Goal: Task Accomplishment & Management: Use online tool/utility

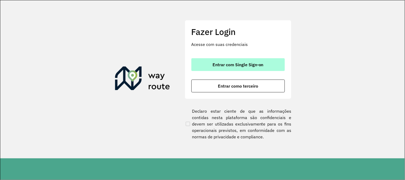
click at [264, 66] on button "Entrar com Single Sign-on" at bounding box center [237, 64] width 93 height 13
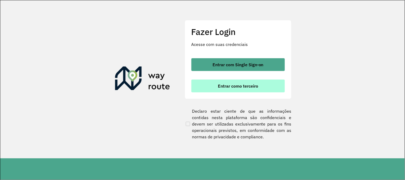
click at [245, 84] on span "Entrar como terceiro" at bounding box center [238, 86] width 40 height 4
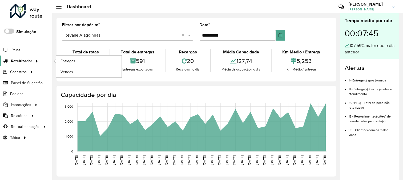
click at [21, 62] on span "Roteirizador" at bounding box center [21, 61] width 21 height 6
click at [82, 60] on link "Entregas" at bounding box center [88, 60] width 65 height 11
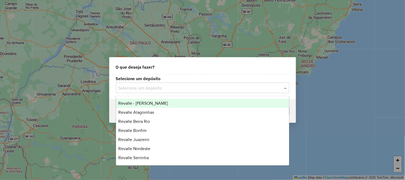
drag, startPoint x: 151, startPoint y: 87, endPoint x: 154, endPoint y: 90, distance: 4.2
click at [154, 90] on input "text" at bounding box center [196, 88] width 157 height 6
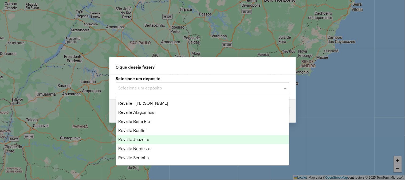
click at [148, 142] on span "Revalle Juazeiro" at bounding box center [133, 139] width 31 height 5
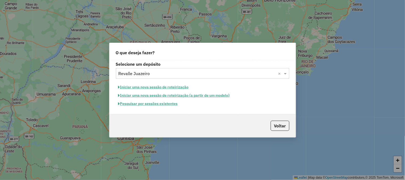
click at [156, 105] on button "Pesquisar por sessões existentes" at bounding box center [148, 104] width 64 height 8
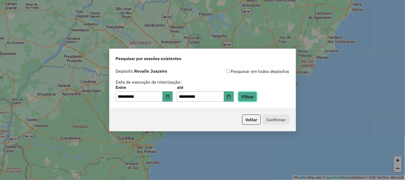
click at [257, 96] on button "Filtrar" at bounding box center [247, 97] width 19 height 10
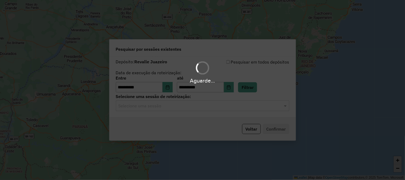
click at [191, 105] on input "text" at bounding box center [196, 106] width 157 height 6
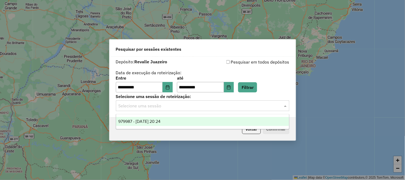
click at [165, 118] on div "979987 - 15/08/2025 20:24" at bounding box center [202, 121] width 173 height 9
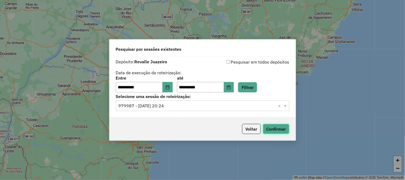
click at [282, 129] on button "Confirmar" at bounding box center [276, 129] width 26 height 10
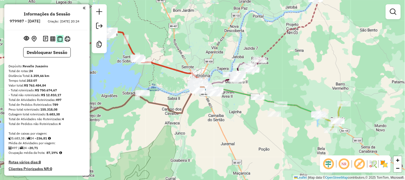
click at [58, 42] on img at bounding box center [59, 39] width 5 height 6
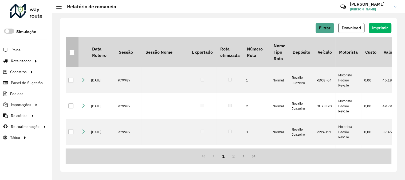
click at [73, 52] on div at bounding box center [71, 52] width 5 height 5
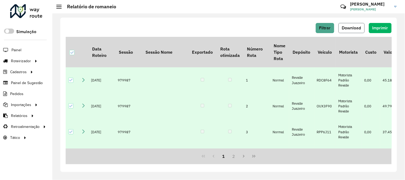
click at [356, 28] on span "Download" at bounding box center [351, 28] width 19 height 5
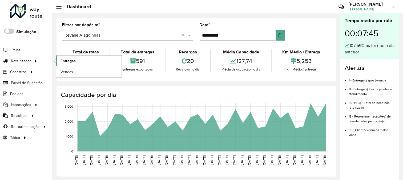
click at [73, 59] on span "Entregas" at bounding box center [68, 61] width 15 height 6
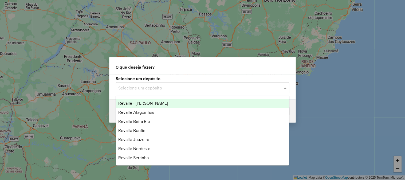
click at [137, 86] on input "text" at bounding box center [196, 88] width 157 height 6
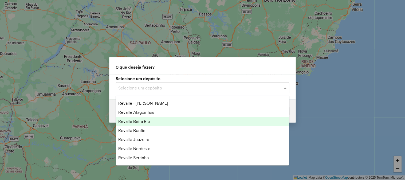
click at [143, 122] on span "Revalle Beira Rio" at bounding box center [134, 121] width 32 height 5
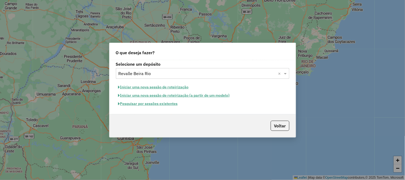
click at [146, 103] on button "Pesquisar por sessões existentes" at bounding box center [148, 104] width 64 height 8
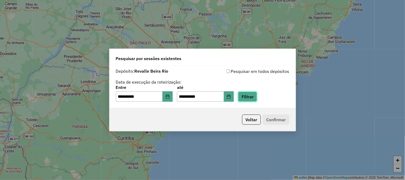
click at [256, 95] on button "Filtrar" at bounding box center [247, 97] width 19 height 10
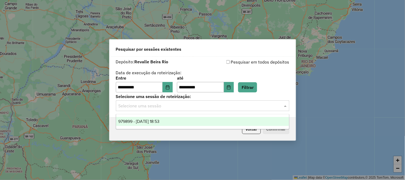
click at [225, 106] on input "text" at bounding box center [196, 106] width 157 height 6
click at [180, 119] on div "979899 - 15/08/2025 18:53" at bounding box center [202, 121] width 173 height 9
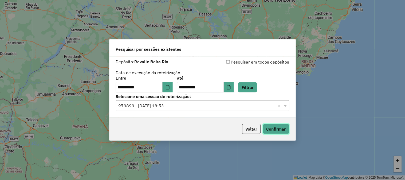
click at [277, 128] on button "Confirmar" at bounding box center [276, 129] width 26 height 10
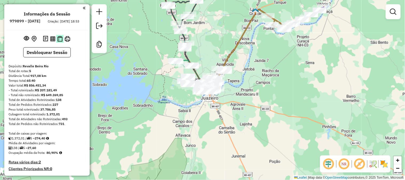
click at [58, 41] on img at bounding box center [59, 39] width 5 height 6
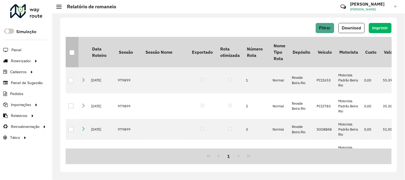
click at [71, 53] on div at bounding box center [71, 52] width 5 height 5
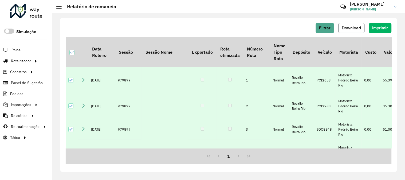
click at [353, 27] on span "Download" at bounding box center [351, 28] width 19 height 5
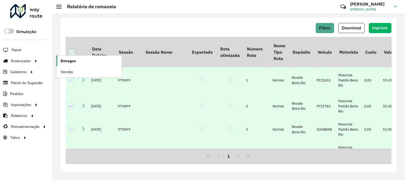
click at [72, 58] on span "Entregas" at bounding box center [68, 61] width 15 height 6
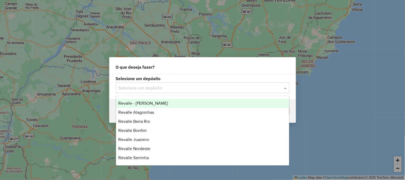
click at [140, 90] on input "text" at bounding box center [196, 88] width 157 height 6
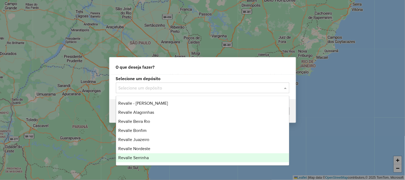
click at [144, 157] on span "Revalle Serrinha" at bounding box center [133, 157] width 30 height 5
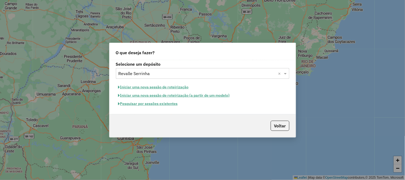
click at [155, 105] on button "Pesquisar por sessões existentes" at bounding box center [148, 104] width 64 height 8
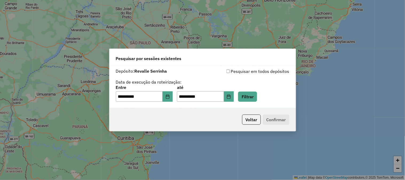
click at [256, 91] on div "**********" at bounding box center [202, 93] width 173 height 17
click at [256, 96] on button "Filtrar" at bounding box center [247, 97] width 19 height 10
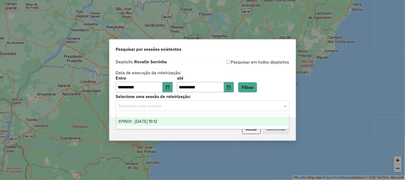
click at [208, 104] on input "text" at bounding box center [196, 106] width 157 height 6
click at [154, 122] on span "979931 - 15/08/2025 19:12" at bounding box center [137, 121] width 39 height 5
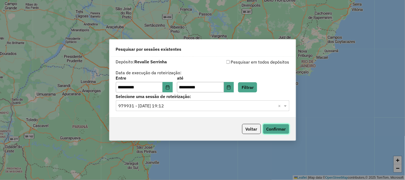
click at [273, 130] on button "Confirmar" at bounding box center [276, 129] width 26 height 10
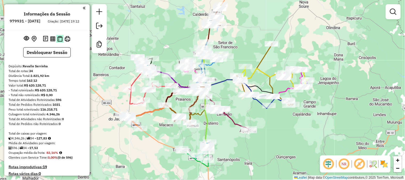
click at [59, 42] on img at bounding box center [59, 39] width 5 height 6
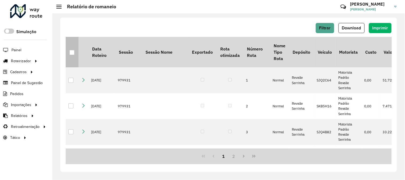
click at [69, 55] on th at bounding box center [72, 52] width 13 height 30
click at [73, 54] on div at bounding box center [71, 52] width 5 height 5
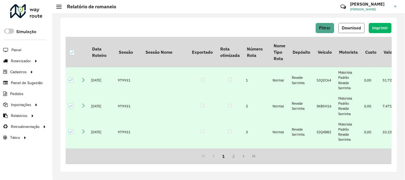
click at [342, 26] on span "Download" at bounding box center [351, 28] width 19 height 5
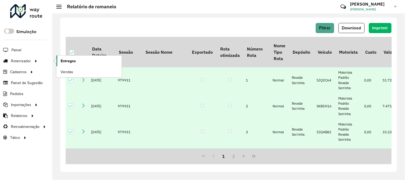
click at [70, 63] on span "Entregas" at bounding box center [68, 61] width 15 height 6
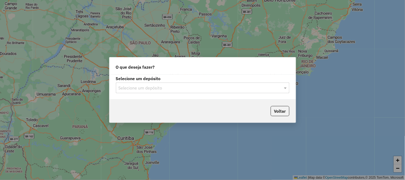
click at [160, 87] on input "text" at bounding box center [196, 88] width 157 height 6
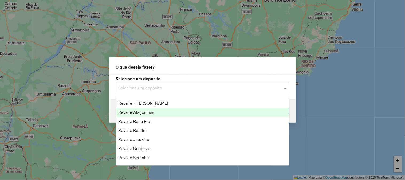
click at [155, 110] on div "Revalle Alagoinhas" at bounding box center [202, 112] width 173 height 9
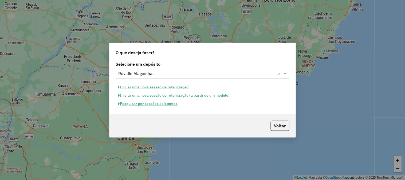
click at [166, 103] on button "Pesquisar por sessões existentes" at bounding box center [148, 104] width 64 height 8
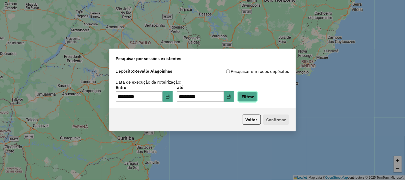
click at [257, 93] on button "Filtrar" at bounding box center [247, 97] width 19 height 10
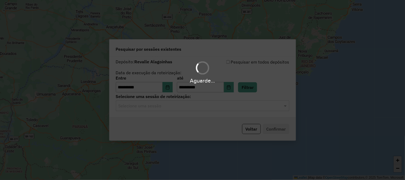
click at [230, 105] on hb-app "**********" at bounding box center [202, 90] width 405 height 180
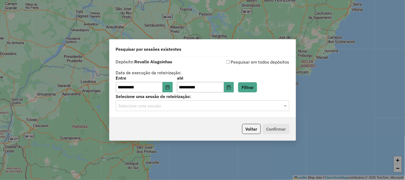
click at [188, 104] on input "text" at bounding box center [196, 106] width 157 height 6
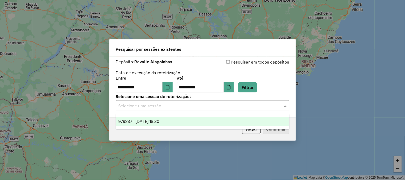
drag, startPoint x: 164, startPoint y: 119, endPoint x: 175, endPoint y: 121, distance: 12.0
click at [159, 120] on span "979837 - 15/08/2025 18:30" at bounding box center [138, 121] width 41 height 5
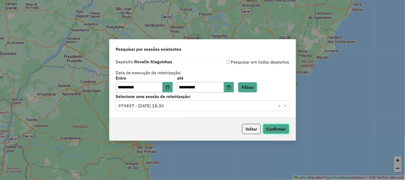
click at [271, 128] on button "Confirmar" at bounding box center [276, 129] width 26 height 10
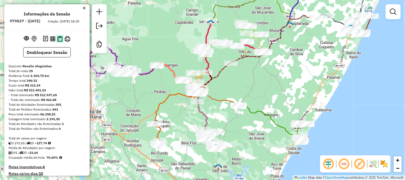
click at [59, 42] on img at bounding box center [59, 39] width 5 height 6
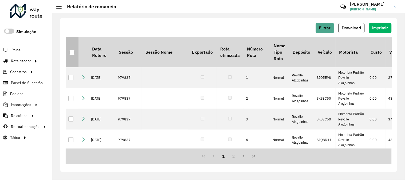
click at [68, 54] on th at bounding box center [72, 52] width 13 height 30
click at [70, 54] on div at bounding box center [71, 52] width 5 height 5
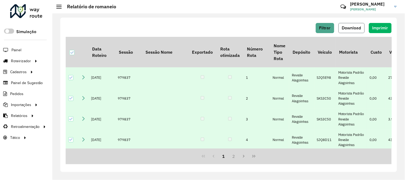
click at [351, 26] on span "Download" at bounding box center [351, 28] width 19 height 5
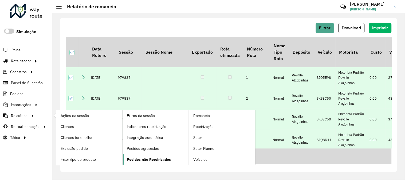
click at [151, 161] on span "Pedidos não Roteirizados" at bounding box center [149, 160] width 44 height 6
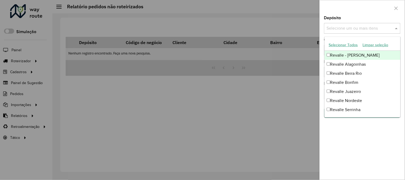
click at [364, 28] on input "text" at bounding box center [359, 28] width 68 height 6
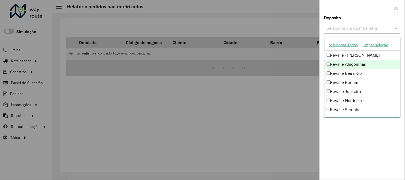
click at [326, 63] on div "Revalle Alagoinhas" at bounding box center [362, 64] width 76 height 9
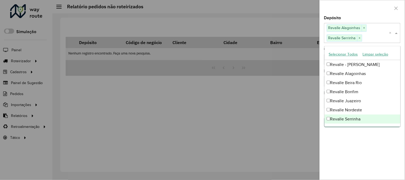
drag, startPoint x: 333, startPoint y: 167, endPoint x: 336, endPoint y: 150, distance: 17.3
click at [333, 164] on div "**********" at bounding box center [362, 98] width 85 height 164
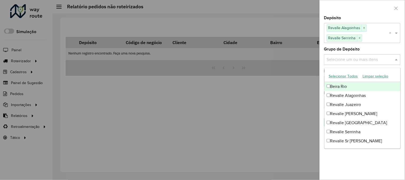
click at [351, 57] on input "text" at bounding box center [359, 59] width 68 height 6
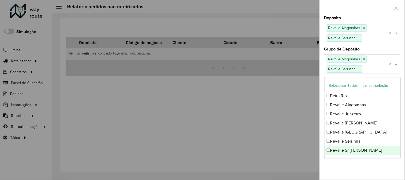
click at [360, 171] on div "**********" at bounding box center [362, 98] width 85 height 164
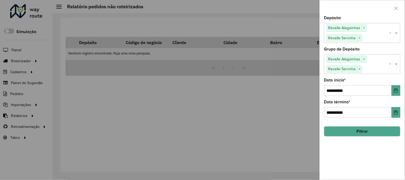
click at [365, 135] on button "Filtrar" at bounding box center [362, 131] width 76 height 10
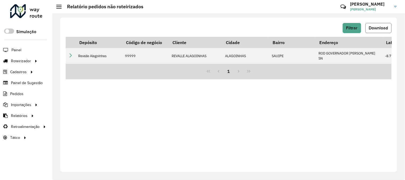
click at [384, 25] on button "Download" at bounding box center [378, 28] width 26 height 10
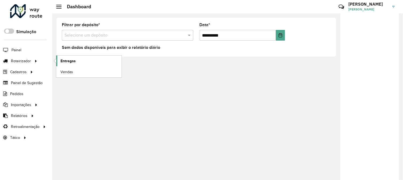
click at [71, 61] on span "Entregas" at bounding box center [68, 61] width 15 height 6
click at [65, 59] on span "Entregas" at bounding box center [68, 61] width 15 height 6
click at [64, 61] on span "Entregas" at bounding box center [68, 61] width 15 height 6
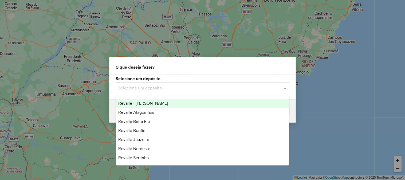
click at [181, 86] on input "text" at bounding box center [196, 88] width 157 height 6
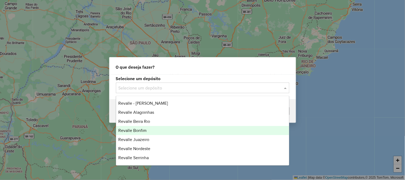
click at [147, 131] on div "Revalle Bonfim" at bounding box center [202, 130] width 173 height 9
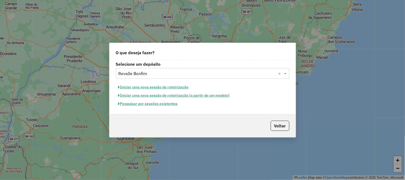
click at [162, 105] on button "Pesquisar por sessões existentes" at bounding box center [148, 104] width 64 height 8
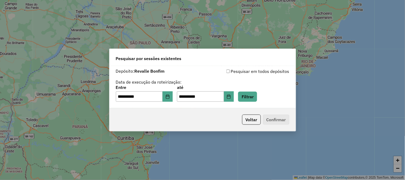
click at [266, 94] on div "**********" at bounding box center [202, 93] width 173 height 17
click at [257, 95] on button "Filtrar" at bounding box center [247, 97] width 19 height 10
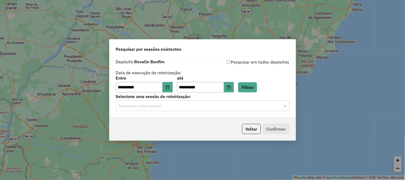
drag, startPoint x: 207, startPoint y: 104, endPoint x: 204, endPoint y: 107, distance: 4.3
click at [207, 104] on input "text" at bounding box center [196, 106] width 157 height 6
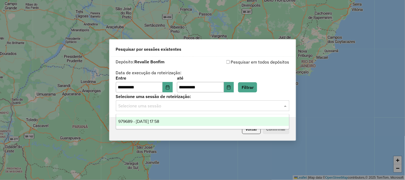
click at [187, 121] on div "979689 - 15/08/2025 17:58" at bounding box center [202, 121] width 173 height 9
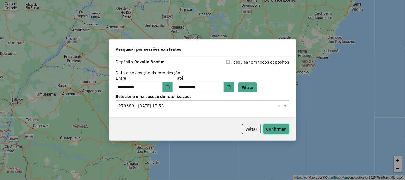
click at [283, 127] on button "Confirmar" at bounding box center [276, 129] width 26 height 10
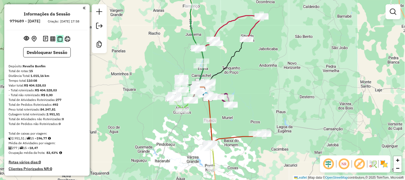
click at [59, 42] on img at bounding box center [59, 39] width 5 height 6
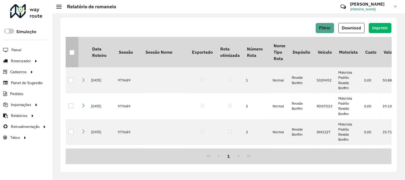
click at [71, 54] on div at bounding box center [71, 52] width 5 height 5
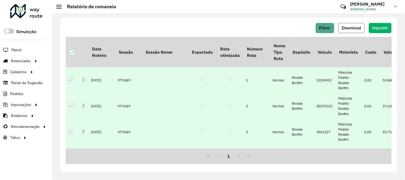
click at [356, 28] on span "Download" at bounding box center [351, 28] width 19 height 5
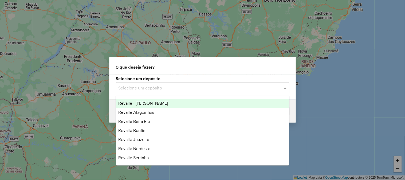
drag, startPoint x: 164, startPoint y: 82, endPoint x: 162, endPoint y: 87, distance: 5.0
click at [164, 82] on div "Selecione um depósito" at bounding box center [202, 87] width 173 height 11
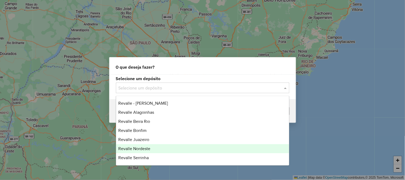
click at [144, 149] on span "Revalle Nordeste" at bounding box center [134, 148] width 32 height 5
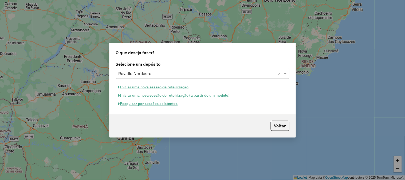
click at [158, 104] on button "Pesquisar por sessões existentes" at bounding box center [148, 104] width 64 height 8
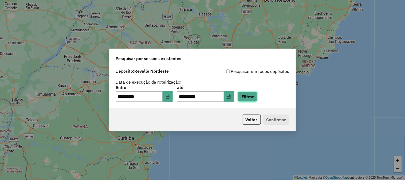
click at [257, 92] on button "Filtrar" at bounding box center [247, 97] width 19 height 10
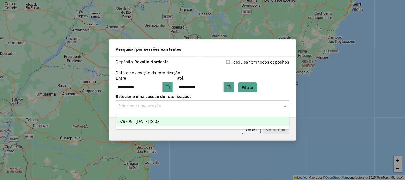
click at [188, 105] on input "text" at bounding box center [196, 106] width 157 height 6
click at [172, 121] on div "979709 - 15/08/2025 18:03" at bounding box center [202, 121] width 173 height 9
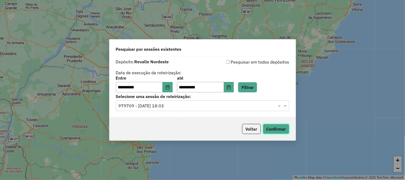
click at [275, 127] on button "Confirmar" at bounding box center [276, 129] width 26 height 10
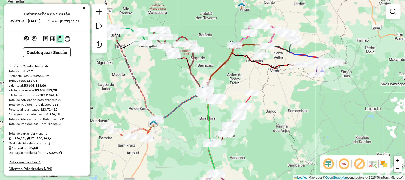
click at [57, 42] on img at bounding box center [59, 39] width 5 height 6
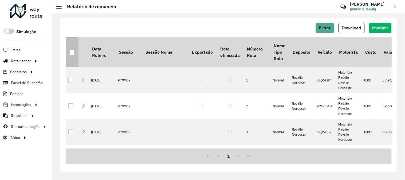
click at [74, 53] on div at bounding box center [71, 52] width 5 height 5
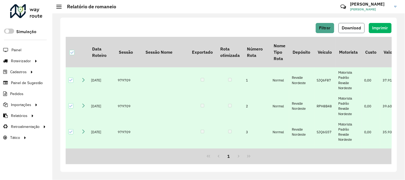
click at [355, 30] on span "Download" at bounding box center [351, 28] width 19 height 5
click at [174, 22] on div "Filtrar Download Imprimir Data Roteiro Sessão Sessão Nome Exportado Rota otimiz…" at bounding box center [228, 95] width 336 height 154
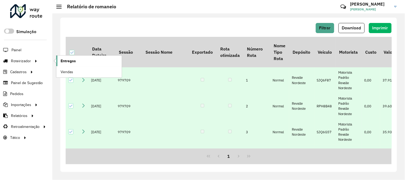
click at [70, 58] on span "Entregas" at bounding box center [68, 61] width 15 height 6
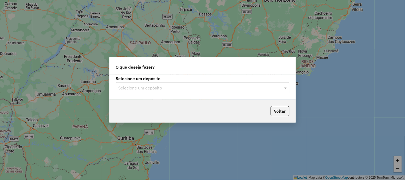
click at [157, 89] on input "text" at bounding box center [196, 88] width 157 height 6
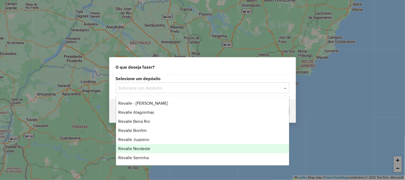
click at [148, 150] on span "Revalle Nordeste" at bounding box center [134, 148] width 32 height 5
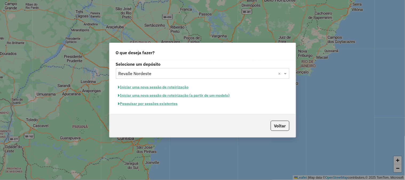
click at [170, 103] on button "Pesquisar por sessões existentes" at bounding box center [148, 104] width 64 height 8
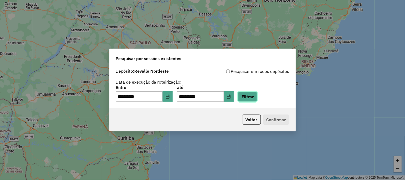
click at [257, 99] on button "Filtrar" at bounding box center [247, 97] width 19 height 10
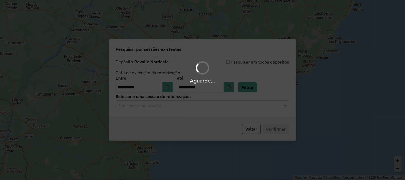
click at [174, 107] on input "text" at bounding box center [196, 106] width 157 height 6
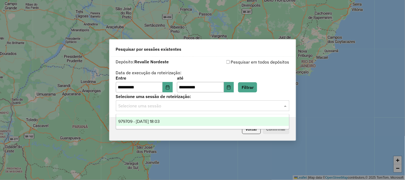
click at [160, 120] on span "979709 - 15/08/2025 18:03" at bounding box center [138, 121] width 41 height 5
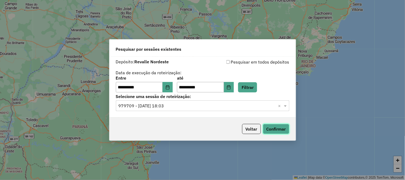
click at [281, 130] on button "Confirmar" at bounding box center [276, 129] width 26 height 10
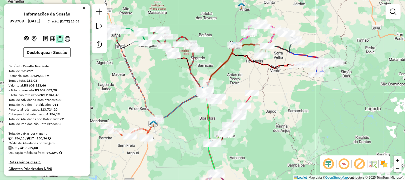
click at [59, 42] on img at bounding box center [59, 39] width 5 height 6
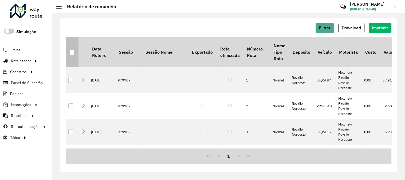
click at [71, 54] on div at bounding box center [71, 52] width 5 height 5
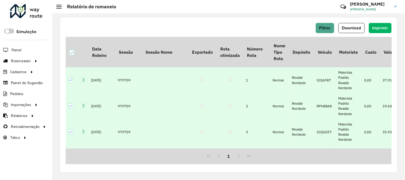
click at [358, 28] on span "Download" at bounding box center [351, 28] width 19 height 5
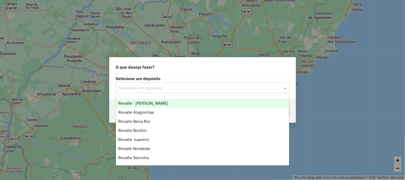
click at [132, 86] on input "text" at bounding box center [196, 88] width 157 height 6
click at [155, 105] on span "Revalle - [PERSON_NAME]" at bounding box center [143, 103] width 50 height 5
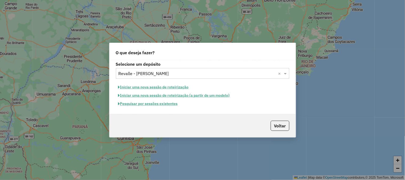
click at [164, 103] on button "Pesquisar por sessões existentes" at bounding box center [148, 104] width 64 height 8
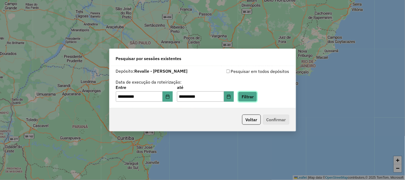
click at [251, 97] on button "Filtrar" at bounding box center [247, 97] width 19 height 10
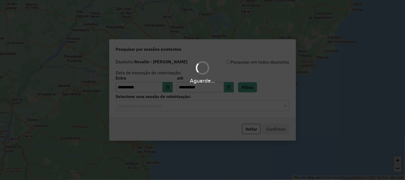
click at [180, 106] on hb-app "**********" at bounding box center [202, 90] width 405 height 180
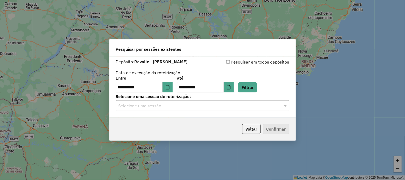
click at [169, 106] on input "text" at bounding box center [196, 106] width 157 height 6
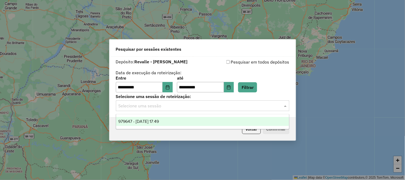
click at [159, 120] on span "979647 - [DATE] 17:49" at bounding box center [138, 121] width 41 height 5
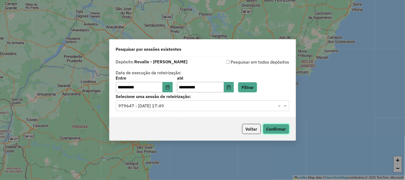
click at [277, 126] on button "Confirmar" at bounding box center [276, 129] width 26 height 10
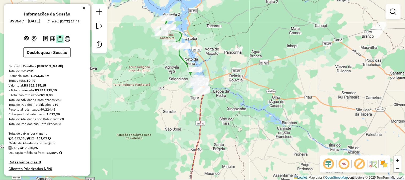
click at [60, 42] on img at bounding box center [59, 39] width 5 height 6
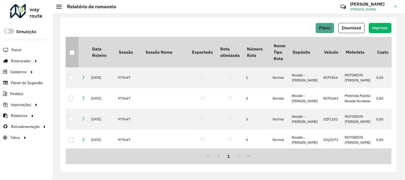
click at [71, 54] on div at bounding box center [71, 52] width 5 height 5
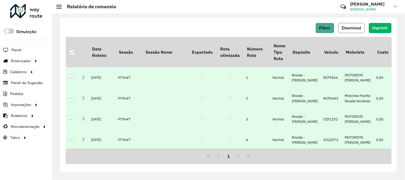
click at [349, 24] on button "Download" at bounding box center [351, 28] width 26 height 10
